Goal: Task Accomplishment & Management: Complete application form

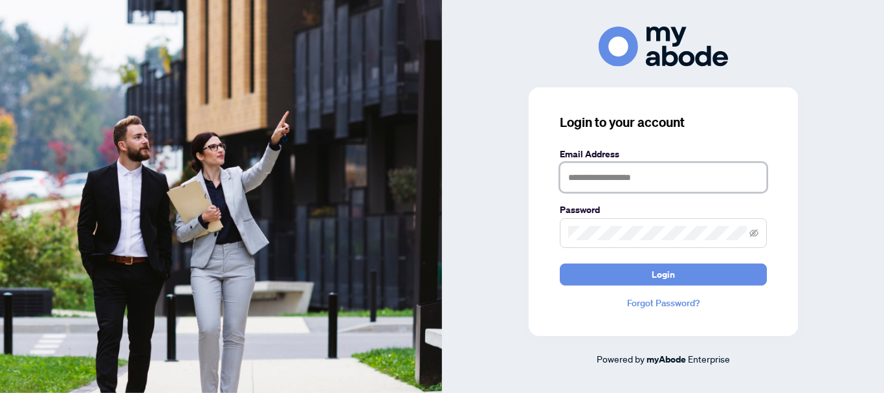
click at [579, 170] on input "text" at bounding box center [663, 177] width 207 height 30
type input "**********"
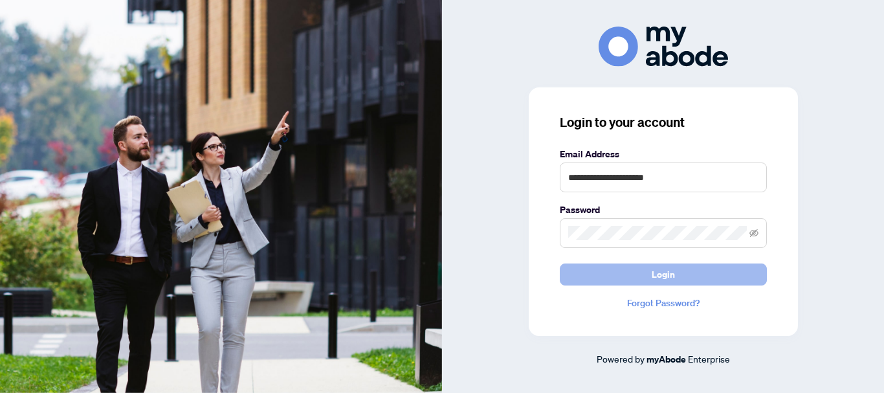
click at [644, 275] on button "Login" at bounding box center [663, 274] width 207 height 22
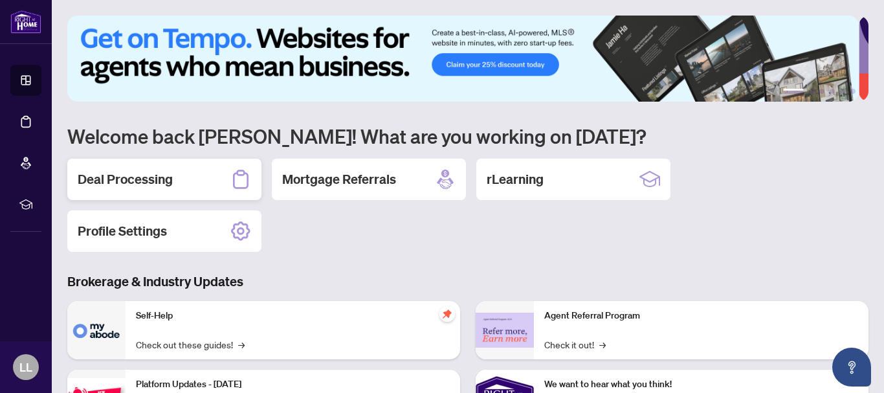
click at [171, 178] on h2 "Deal Processing" at bounding box center [125, 179] width 95 height 18
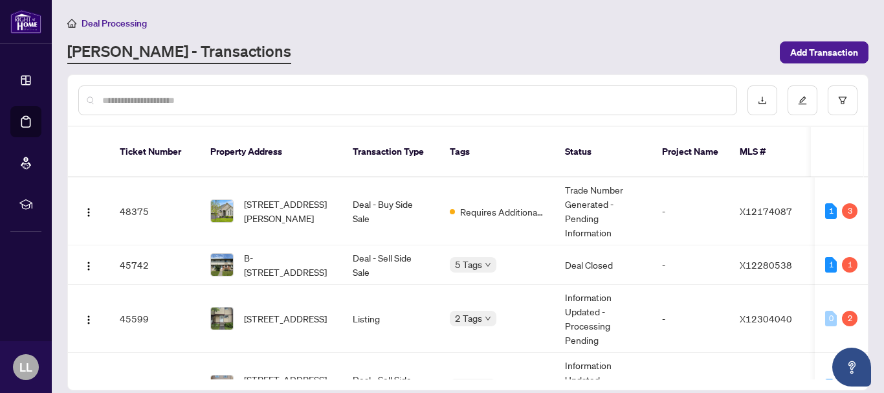
click at [193, 100] on input "text" at bounding box center [414, 100] width 624 height 14
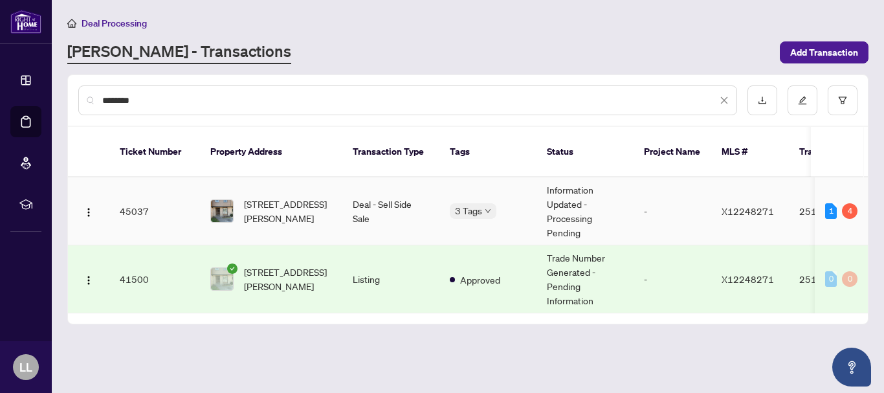
type input "********"
click at [129, 197] on td "45037" at bounding box center [154, 211] width 91 height 68
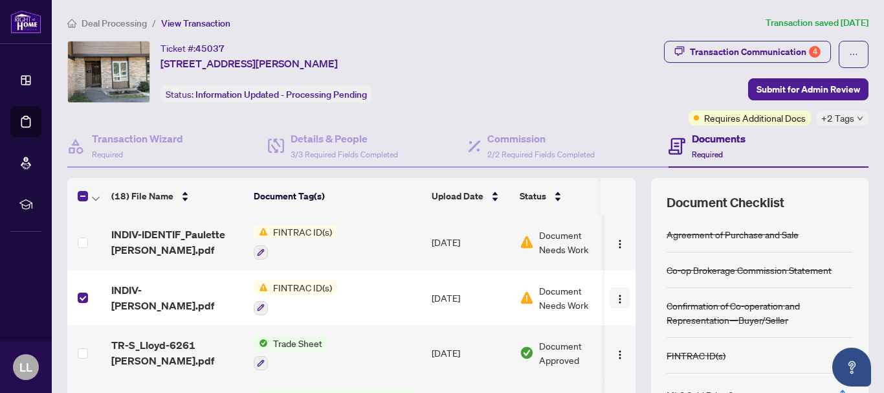
click at [615, 298] on img "button" at bounding box center [620, 299] width 10 height 10
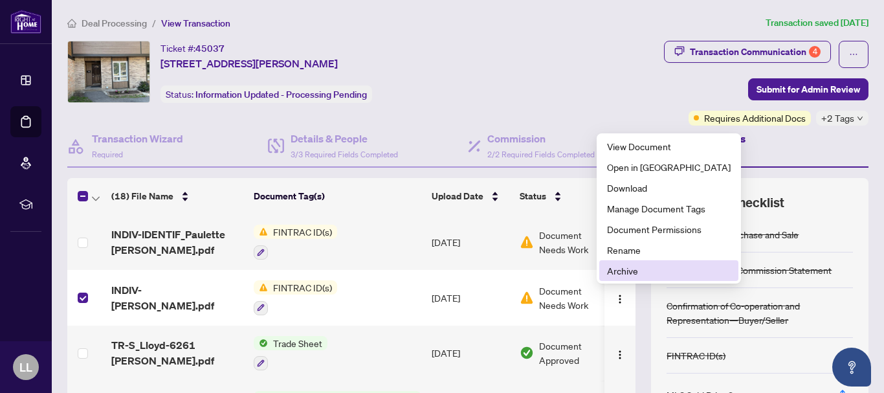
click at [624, 269] on span "Archive" at bounding box center [669, 270] width 124 height 14
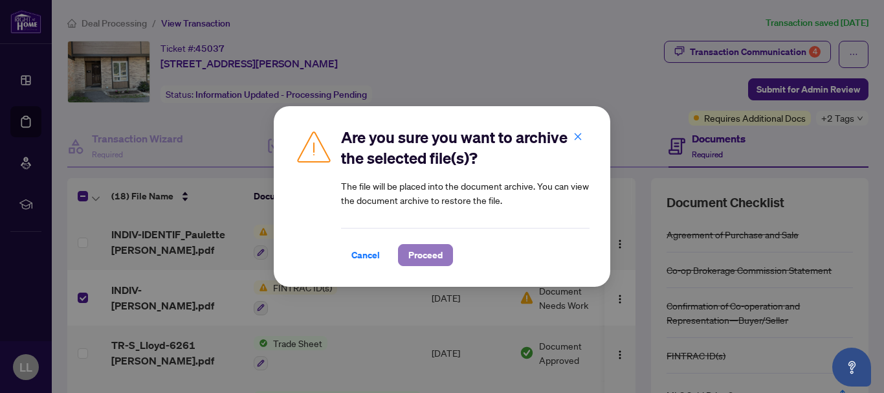
click at [426, 248] on span "Proceed" at bounding box center [425, 255] width 34 height 21
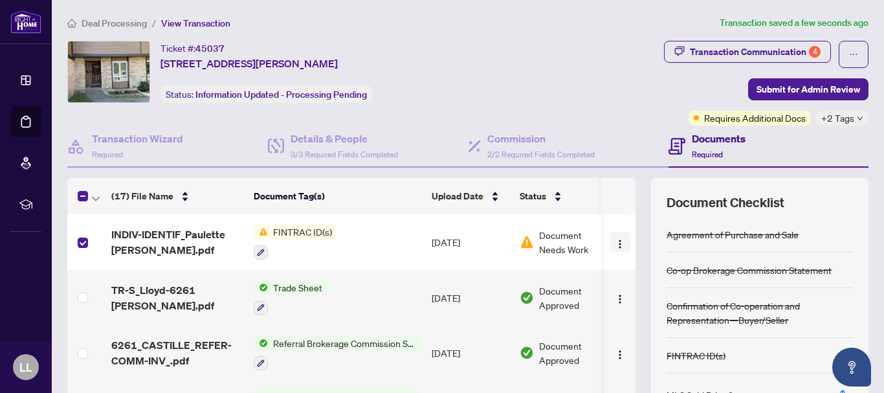
click at [615, 243] on img "button" at bounding box center [620, 244] width 10 height 10
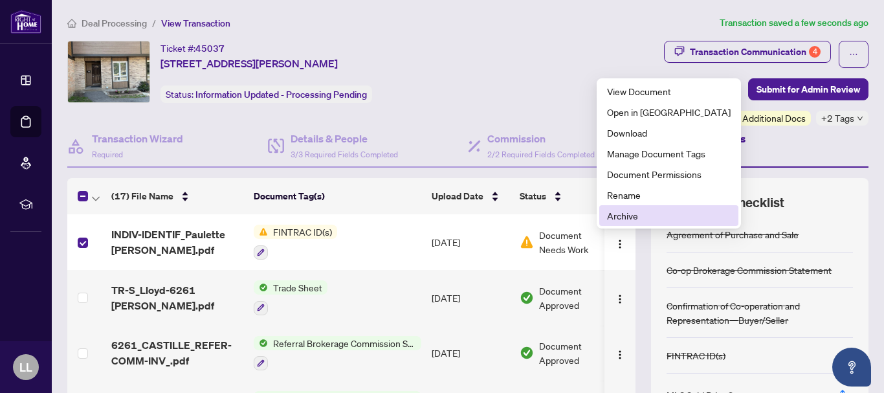
click at [615, 217] on span "Archive" at bounding box center [669, 215] width 124 height 14
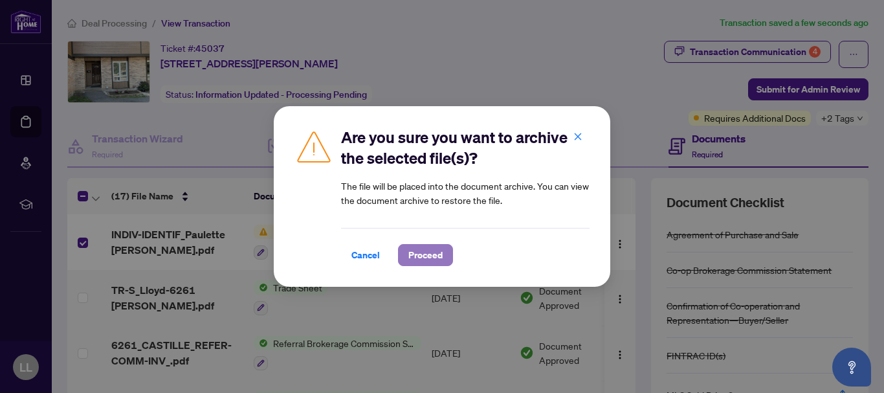
click at [413, 248] on span "Proceed" at bounding box center [425, 255] width 34 height 21
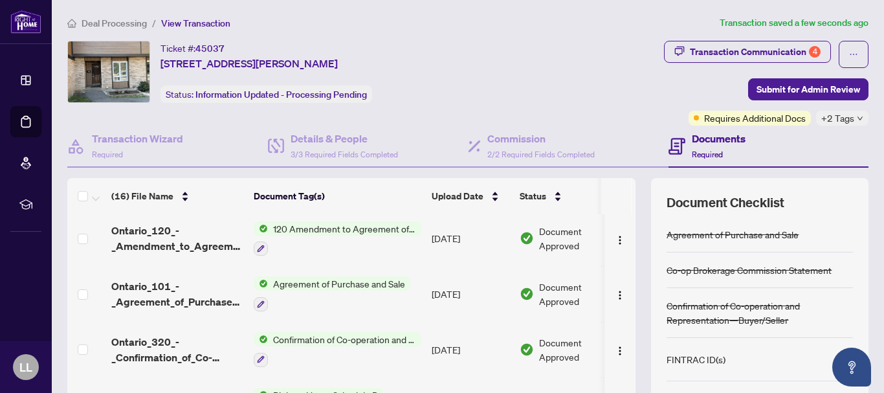
scroll to position [149, 0]
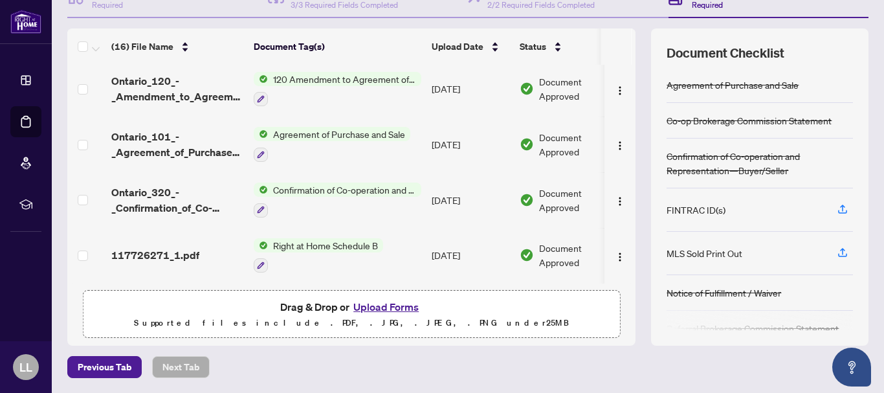
click at [398, 303] on button "Upload Forms" at bounding box center [385, 306] width 73 height 17
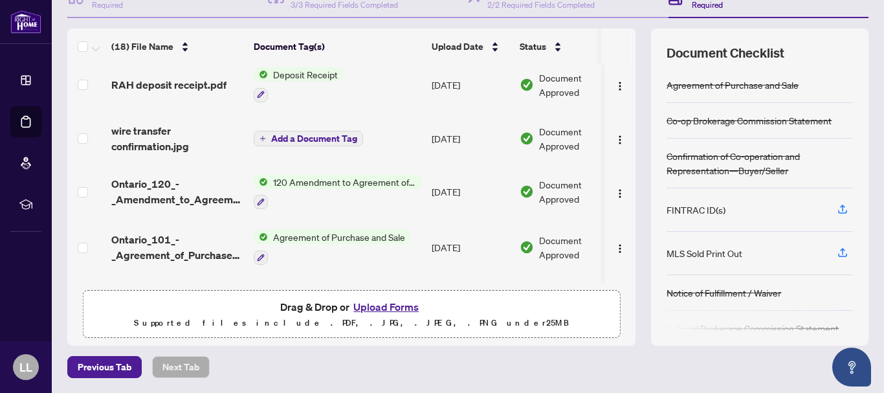
scroll to position [0, 0]
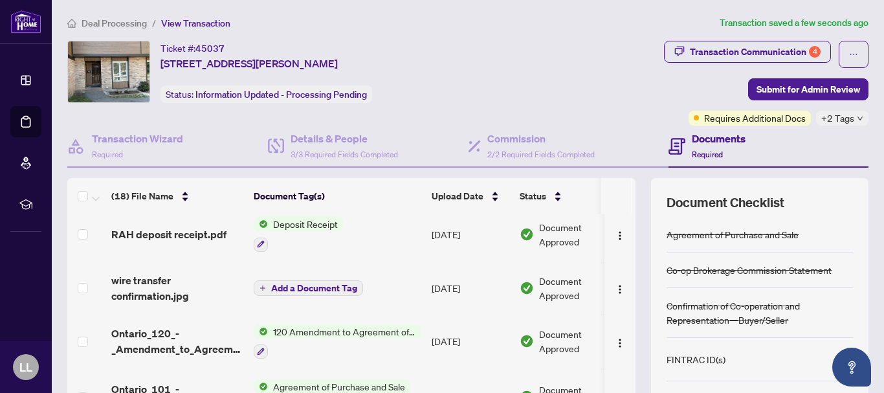
click at [822, 120] on span "+2 Tags" at bounding box center [837, 118] width 33 height 15
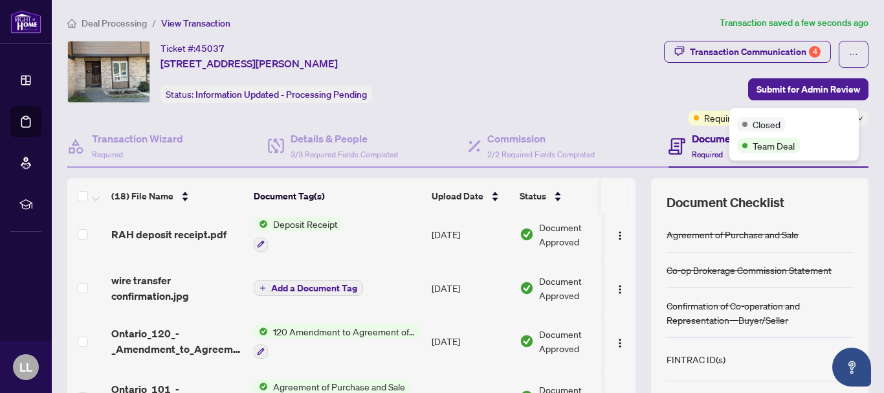
click at [637, 90] on div "Transaction Communication 4 Submit for Admin Review Requires Additional Docs +2…" at bounding box center [695, 83] width 348 height 85
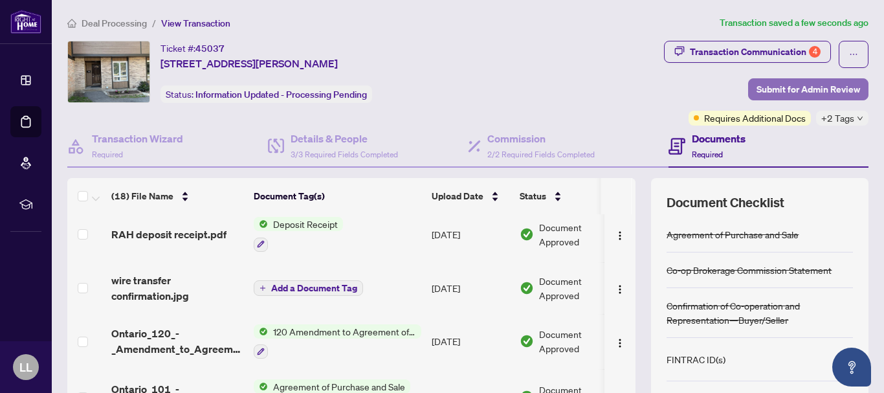
click at [807, 93] on span "Submit for Admin Review" at bounding box center [808, 89] width 104 height 21
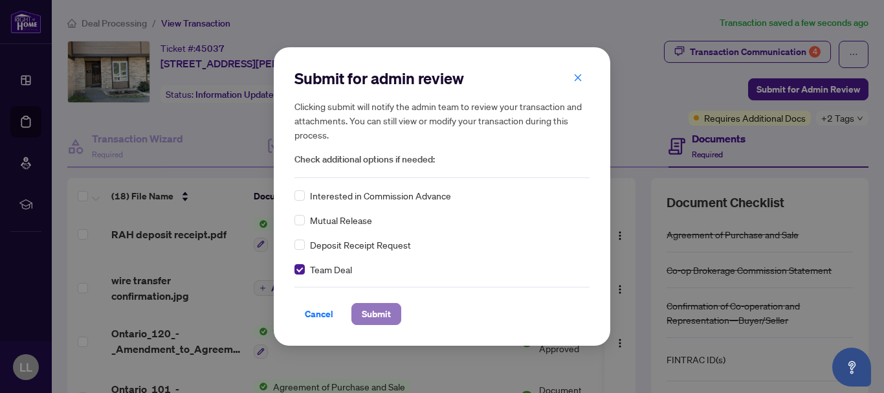
click at [366, 311] on span "Submit" at bounding box center [376, 313] width 29 height 21
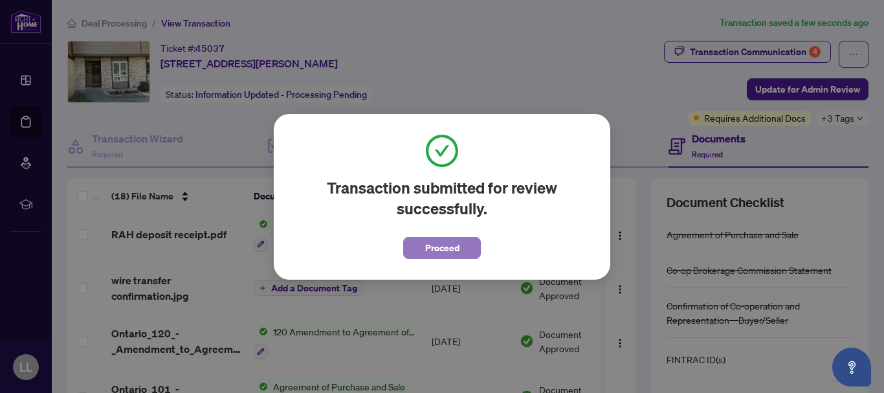
click at [435, 251] on span "Proceed" at bounding box center [442, 247] width 34 height 21
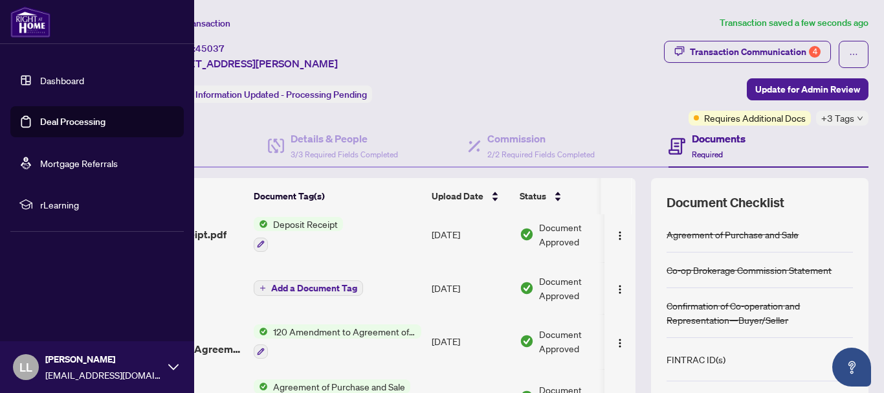
click at [40, 125] on link "Deal Processing" at bounding box center [72, 122] width 65 height 12
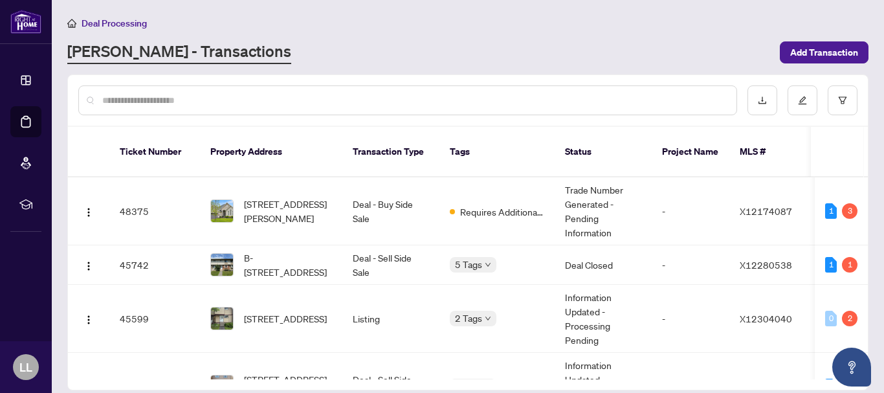
click at [179, 100] on input "text" at bounding box center [414, 100] width 624 height 14
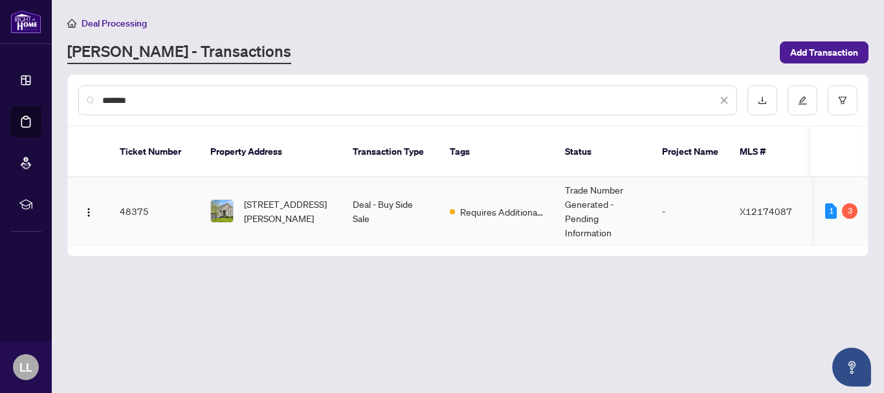
type input "*******"
click at [137, 196] on td "48375" at bounding box center [154, 211] width 91 height 68
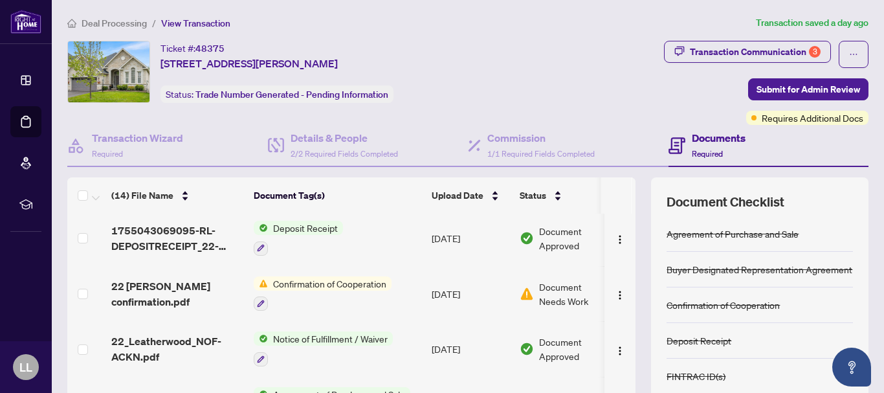
scroll to position [149, 0]
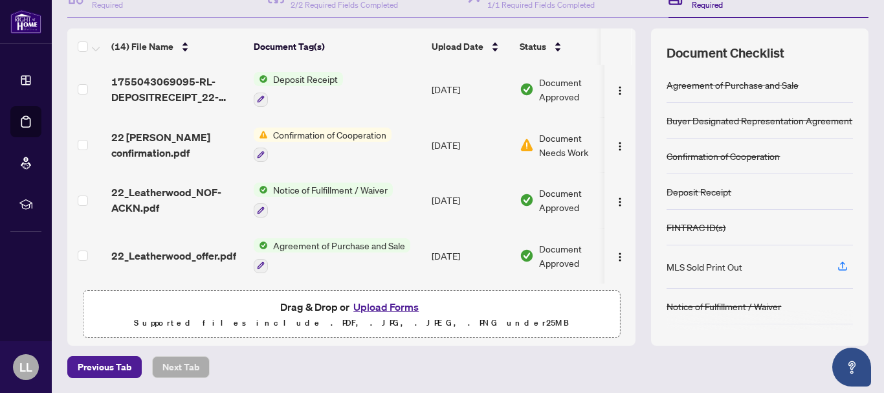
click at [379, 306] on button "Upload Forms" at bounding box center [385, 306] width 73 height 17
click at [388, 312] on button "Upload Forms" at bounding box center [385, 306] width 73 height 17
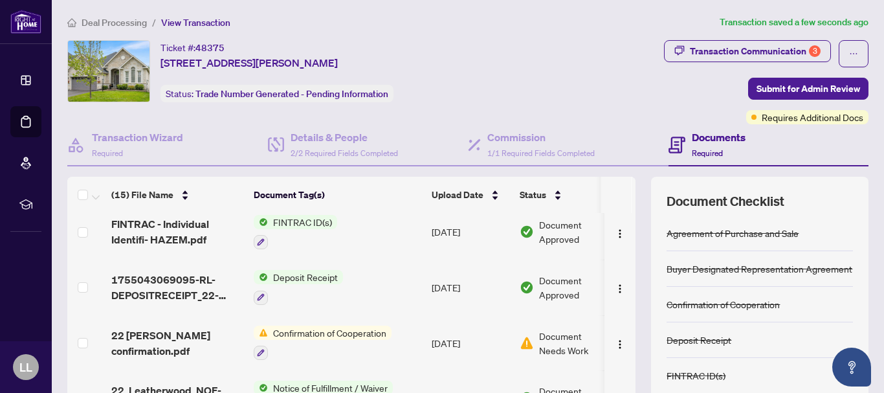
scroll to position [0, 0]
click at [775, 91] on span "Submit for Admin Review" at bounding box center [808, 89] width 104 height 21
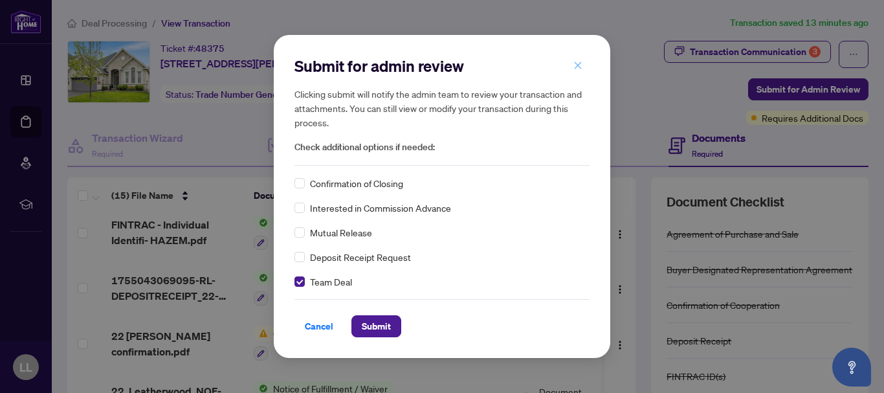
click at [580, 61] on icon "close" at bounding box center [577, 65] width 9 height 9
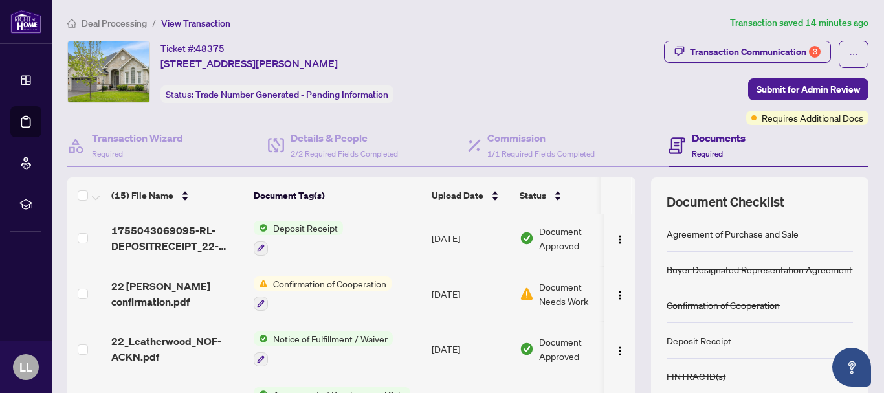
scroll to position [149, 0]
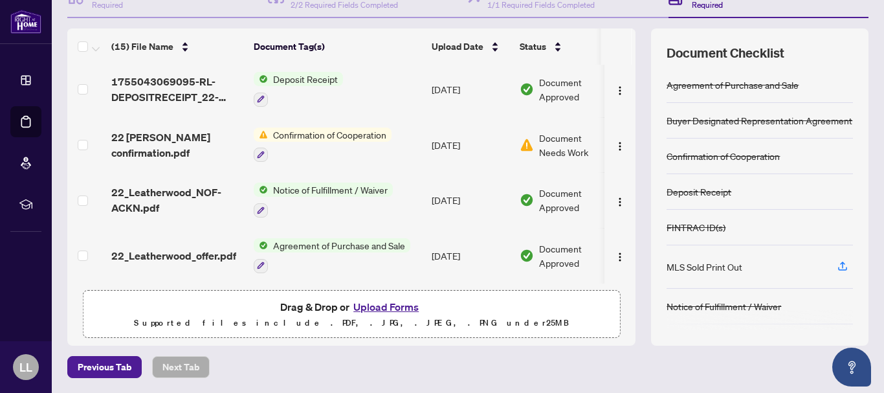
click at [399, 307] on button "Upload Forms" at bounding box center [385, 306] width 73 height 17
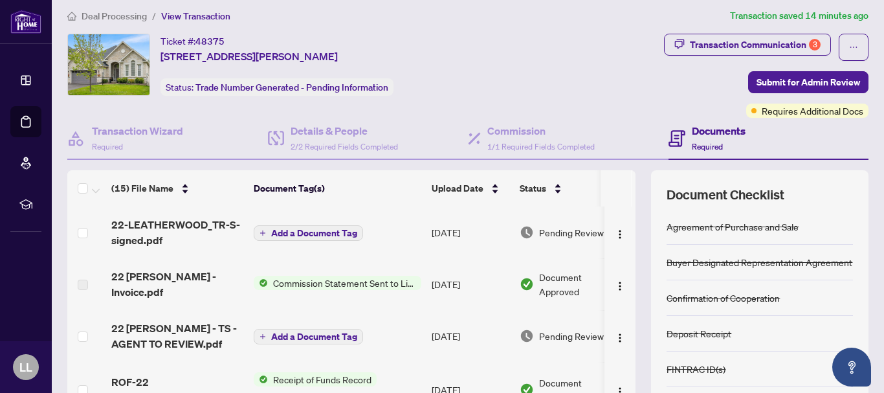
scroll to position [0, 0]
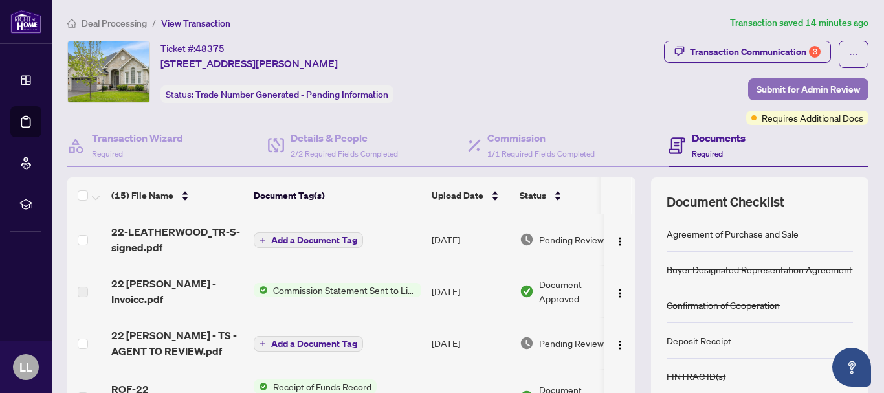
click at [782, 89] on span "Submit for Admin Review" at bounding box center [808, 89] width 104 height 21
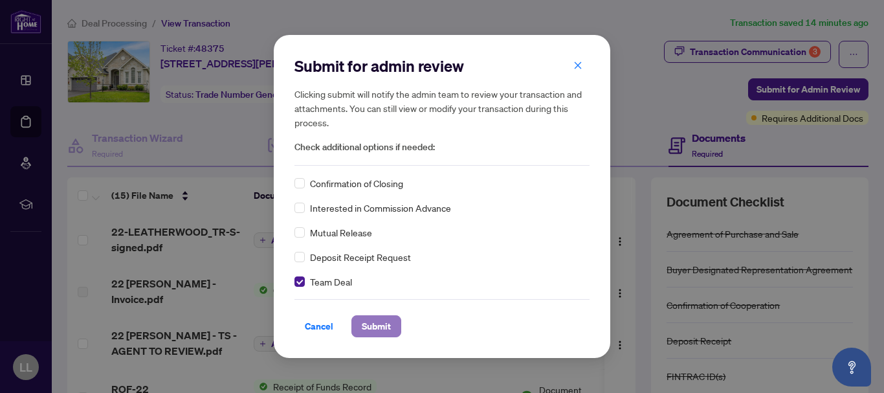
click at [382, 324] on span "Submit" at bounding box center [376, 326] width 29 height 21
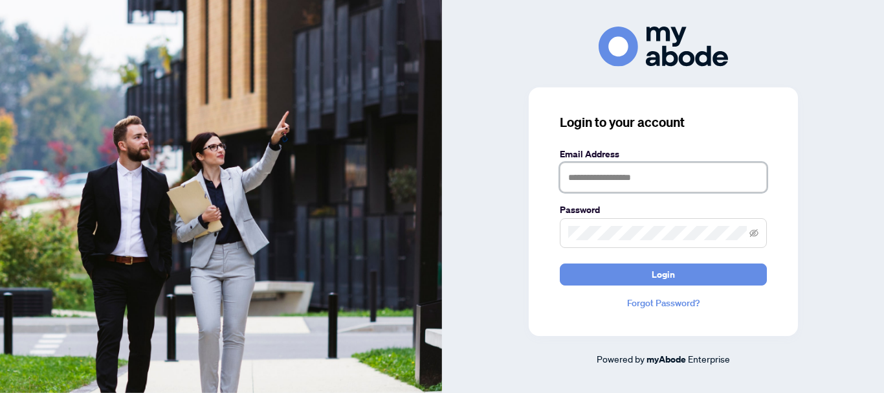
click at [588, 179] on input "text" at bounding box center [663, 177] width 207 height 30
type input "**********"
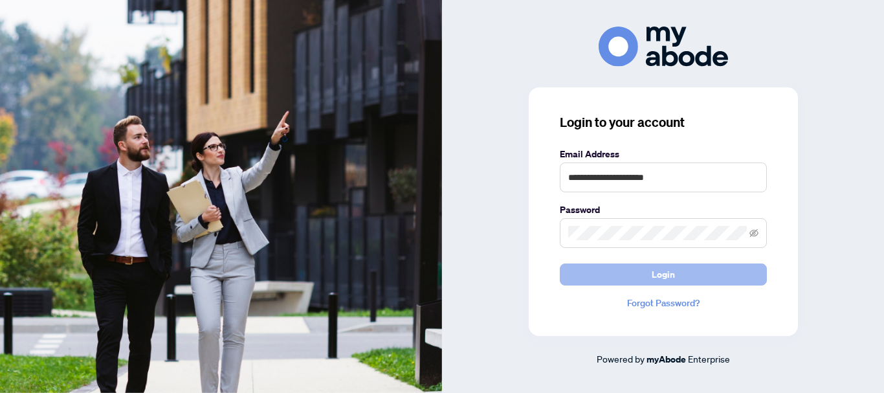
click at [641, 277] on button "Login" at bounding box center [663, 274] width 207 height 22
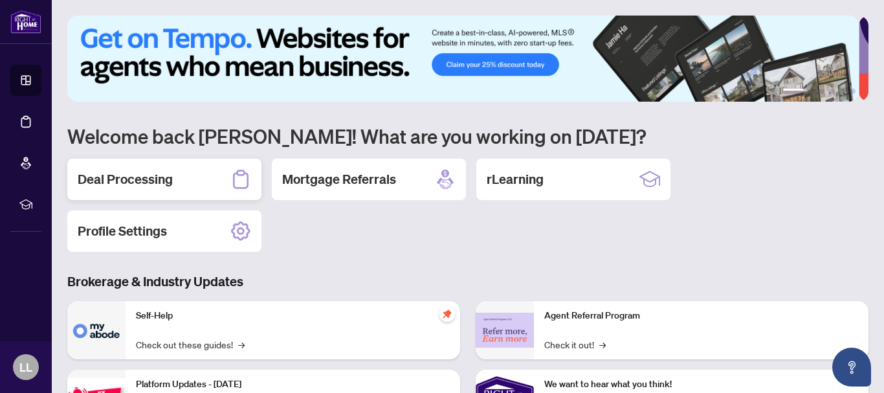
click at [89, 177] on h2 "Deal Processing" at bounding box center [125, 179] width 95 height 18
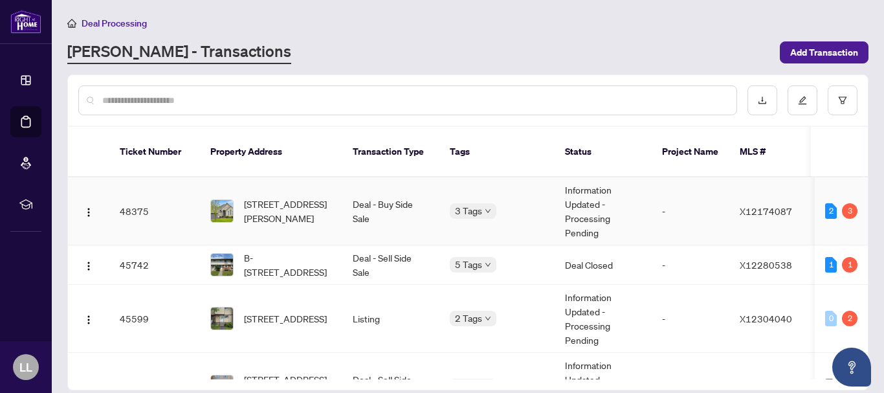
click at [137, 197] on td "48375" at bounding box center [154, 211] width 91 height 68
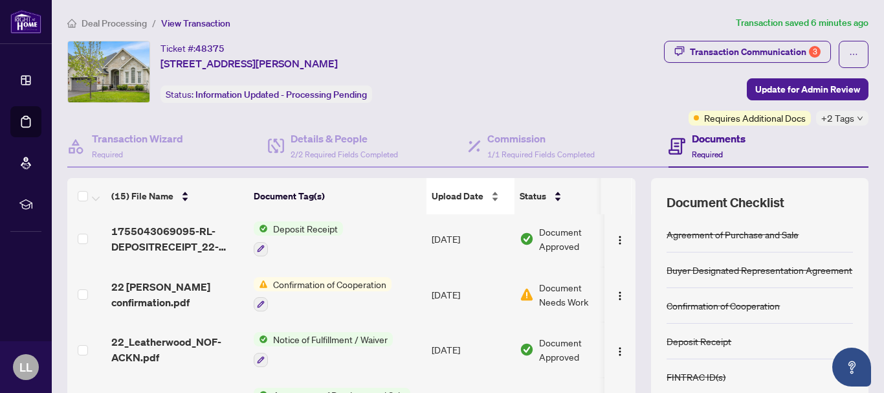
scroll to position [149, 0]
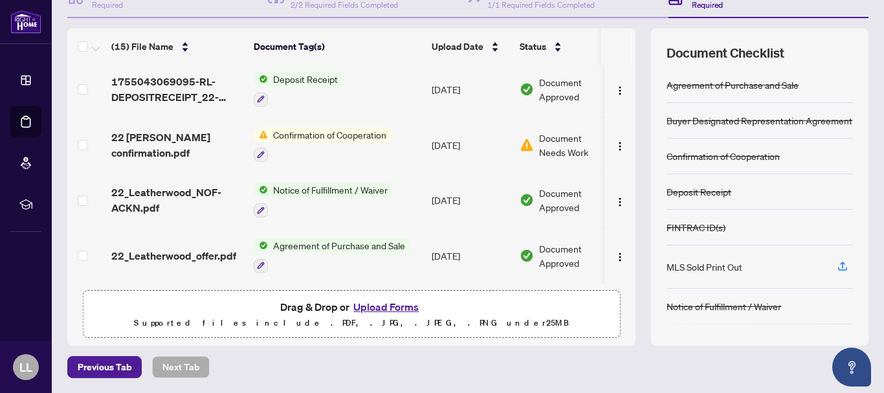
click at [395, 309] on button "Upload Forms" at bounding box center [385, 306] width 73 height 17
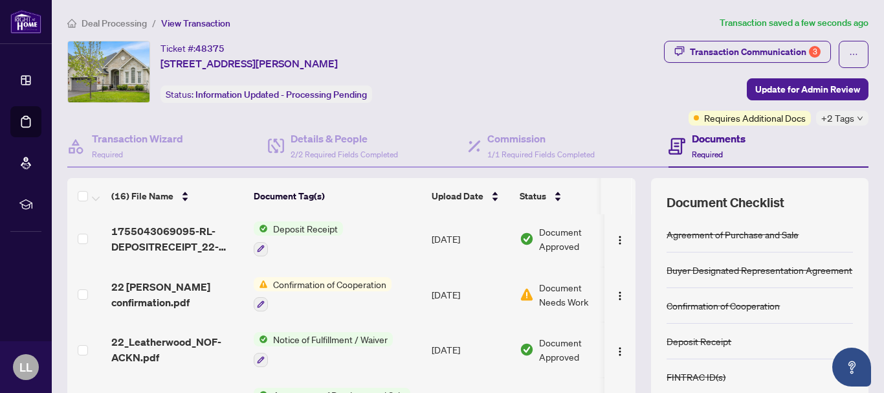
scroll to position [643, 0]
click at [629, 193] on div "(16) File Name Document Tag(s) Upload Date Status INIT-F320_22-[PERSON_NAME] 1.…" at bounding box center [467, 336] width 801 height 317
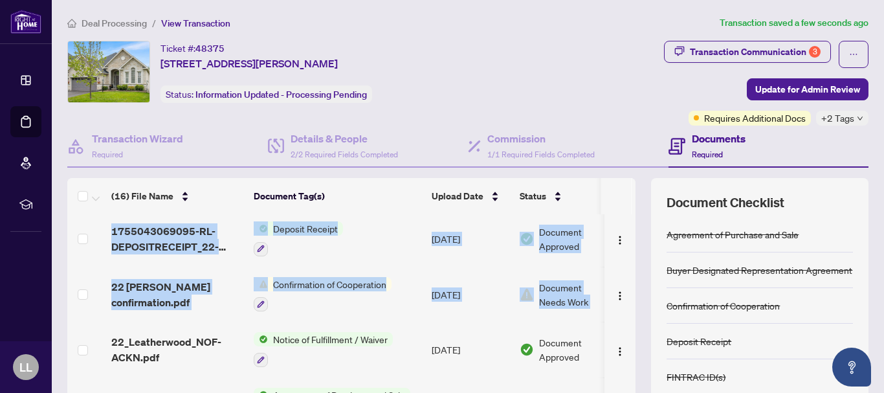
drag, startPoint x: 629, startPoint y: 193, endPoint x: 605, endPoint y: 317, distance: 126.5
click at [605, 317] on div "(16) File Name Document Tag(s) Upload Date Status INIT-F320_22-[PERSON_NAME] 1.…" at bounding box center [467, 336] width 801 height 317
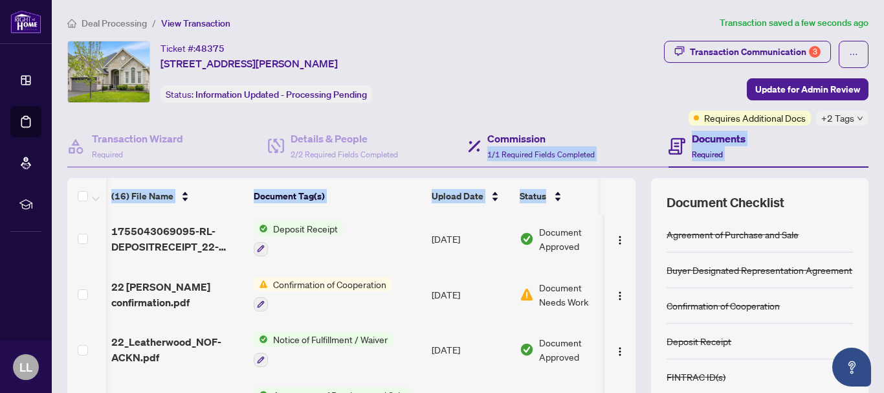
scroll to position [0, 12]
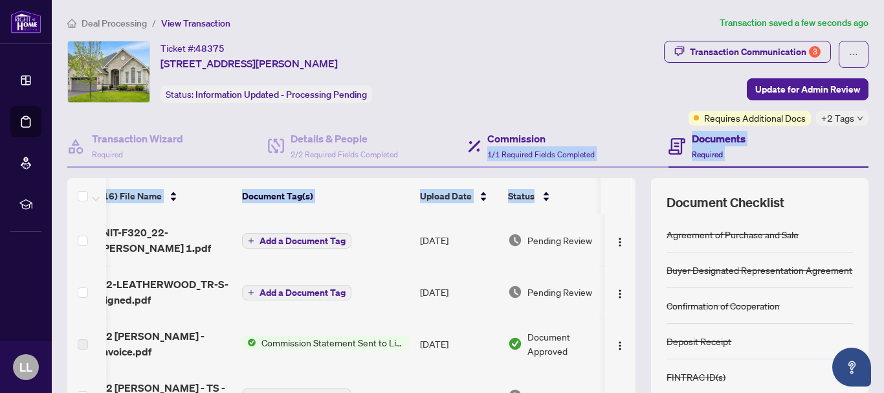
drag, startPoint x: 626, startPoint y: 381, endPoint x: 604, endPoint y: 135, distance: 247.5
click at [604, 135] on div "Transaction Wizard Required Details & People 2/2 Required Fields Completed Comm…" at bounding box center [467, 310] width 801 height 369
